Goal: Information Seeking & Learning: Learn about a topic

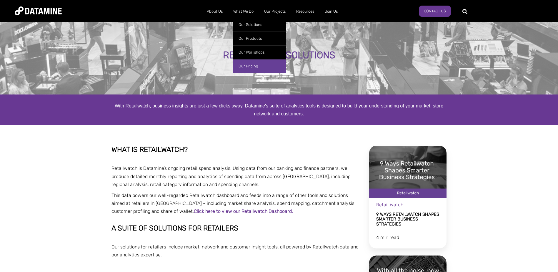
click at [251, 68] on link "Our Pricing" at bounding box center [259, 66] width 53 height 14
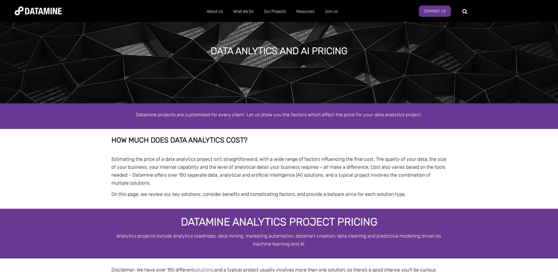
click at [180, 57] on div "Data anlytics and AI pricing" at bounding box center [279, 51] width 558 height 103
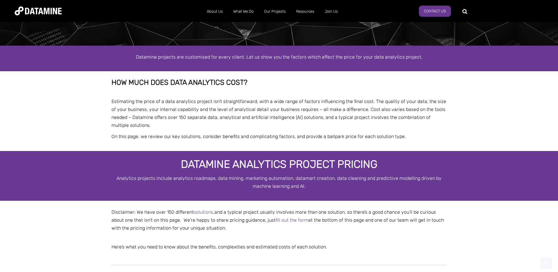
scroll to position [118, 0]
